Goal: Information Seeking & Learning: Learn about a topic

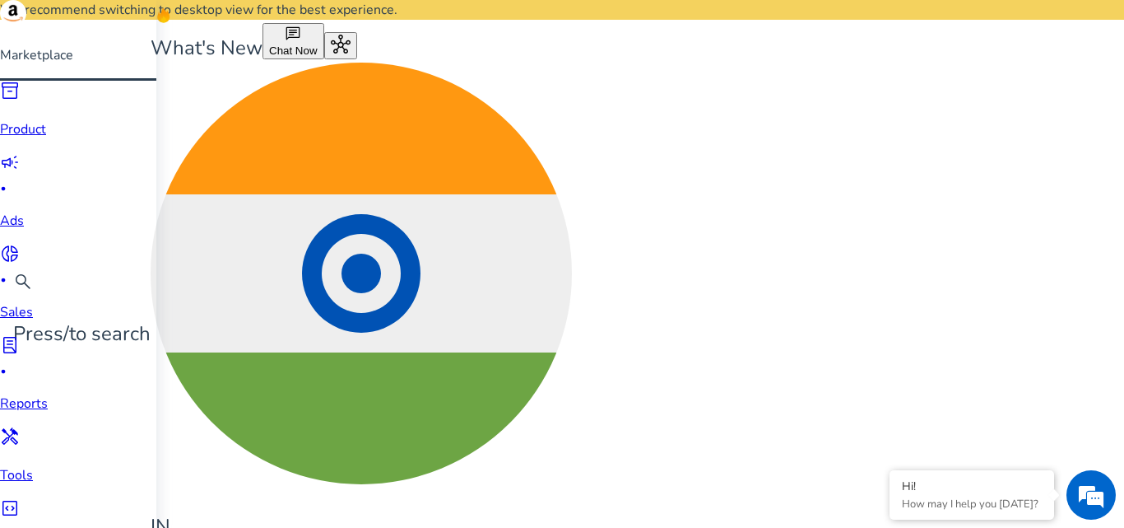
click at [20, 426] on span "handyman" at bounding box center [10, 436] width 20 height 20
paste input "**********"
type input "**********"
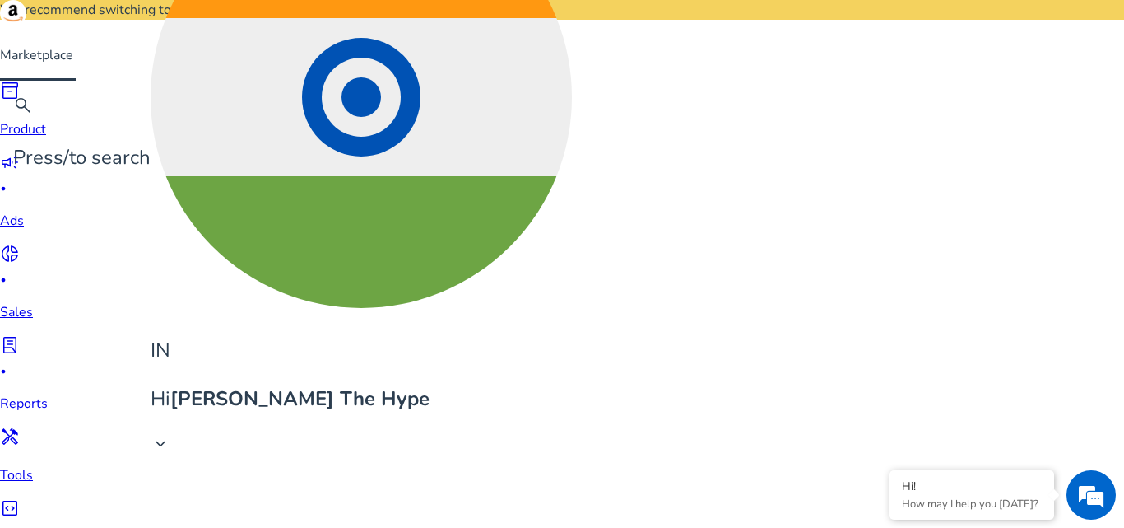
scroll to position [137, 0]
